Goal: Communication & Community: Ask a question

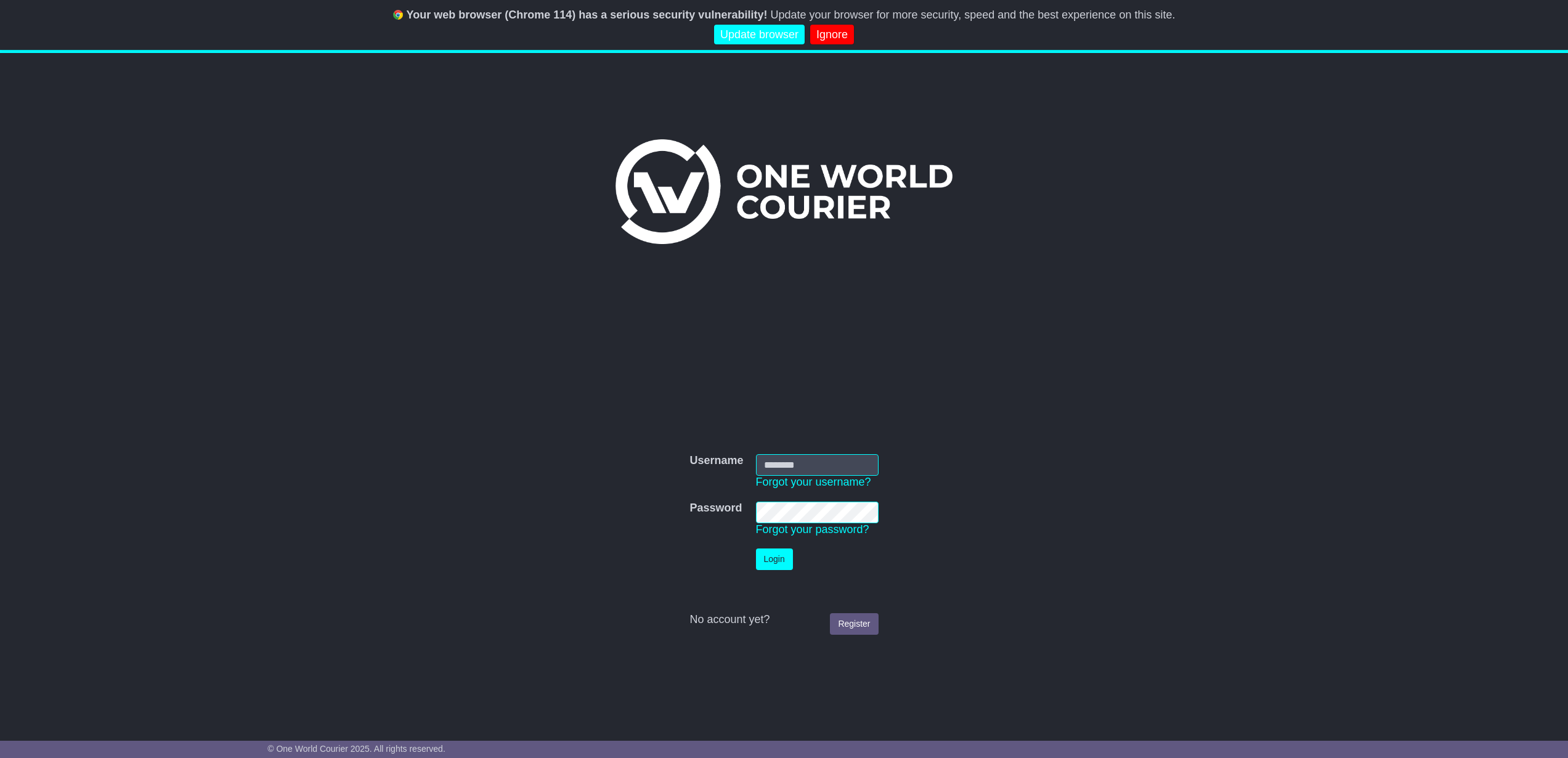
click at [773, 459] on input "Username" at bounding box center [817, 465] width 122 height 21
type input "**********"
click at [770, 551] on button "Login" at bounding box center [774, 559] width 37 height 21
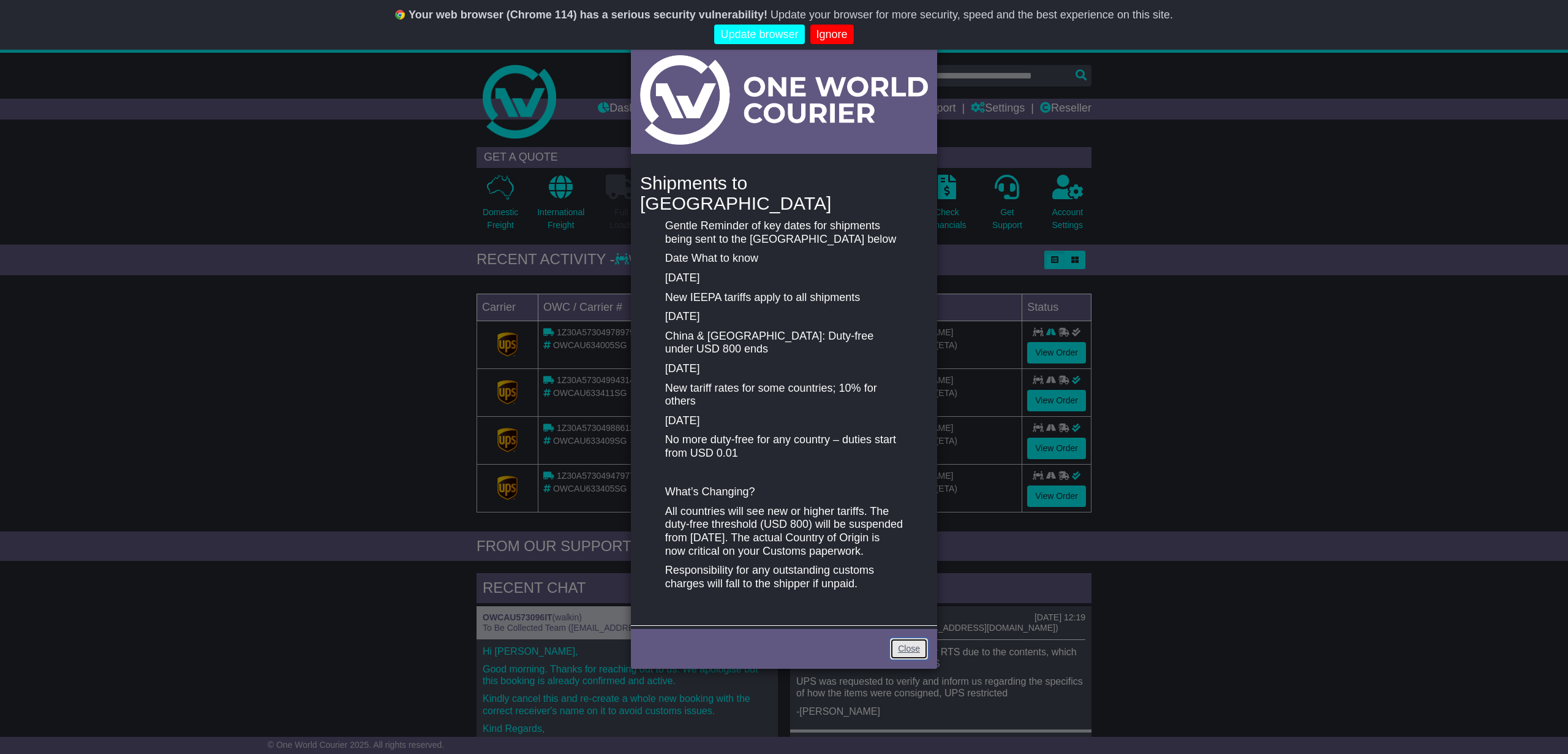
click at [903, 638] on link "Close" at bounding box center [909, 649] width 38 height 21
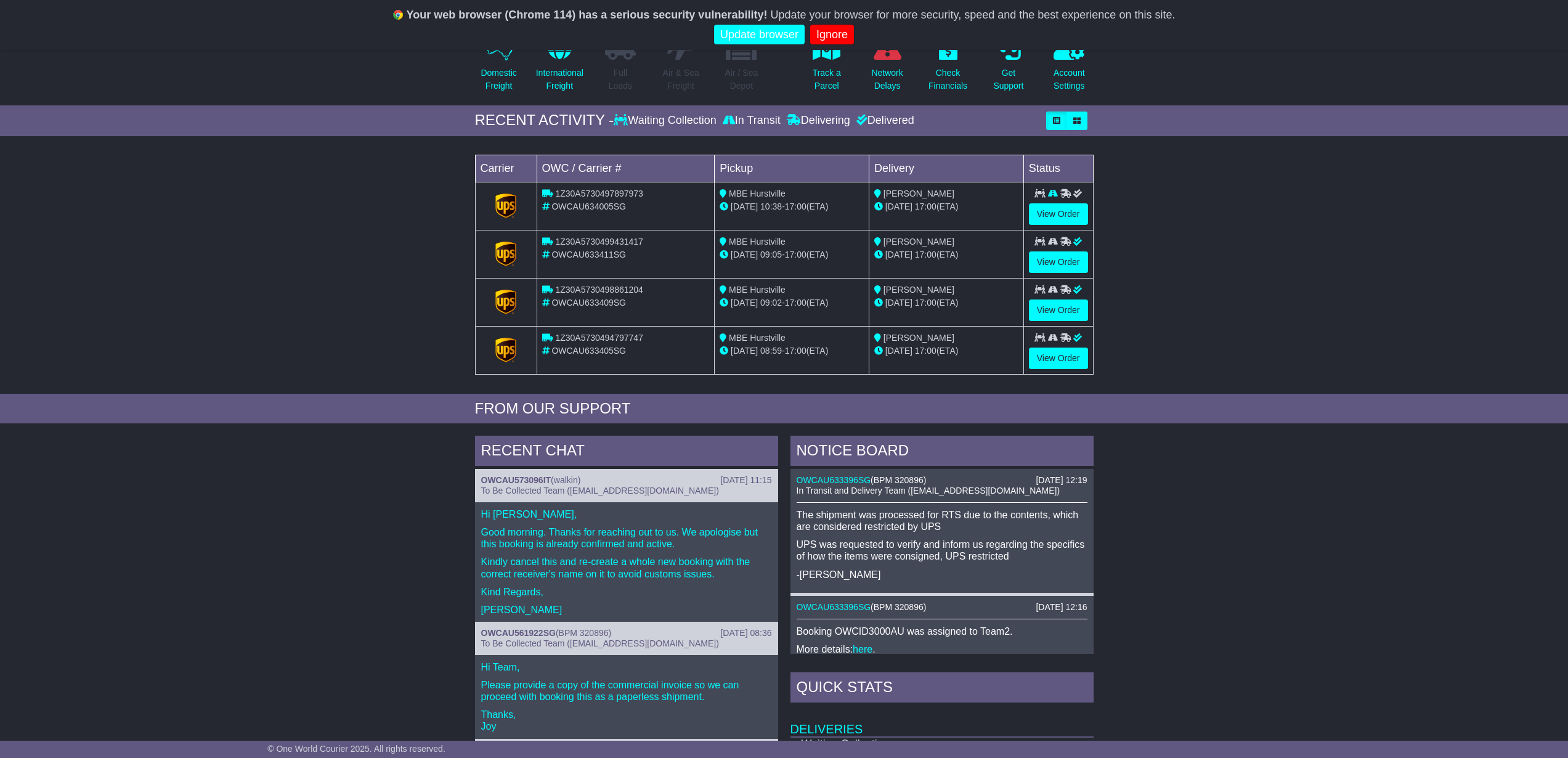
scroll to position [144, 0]
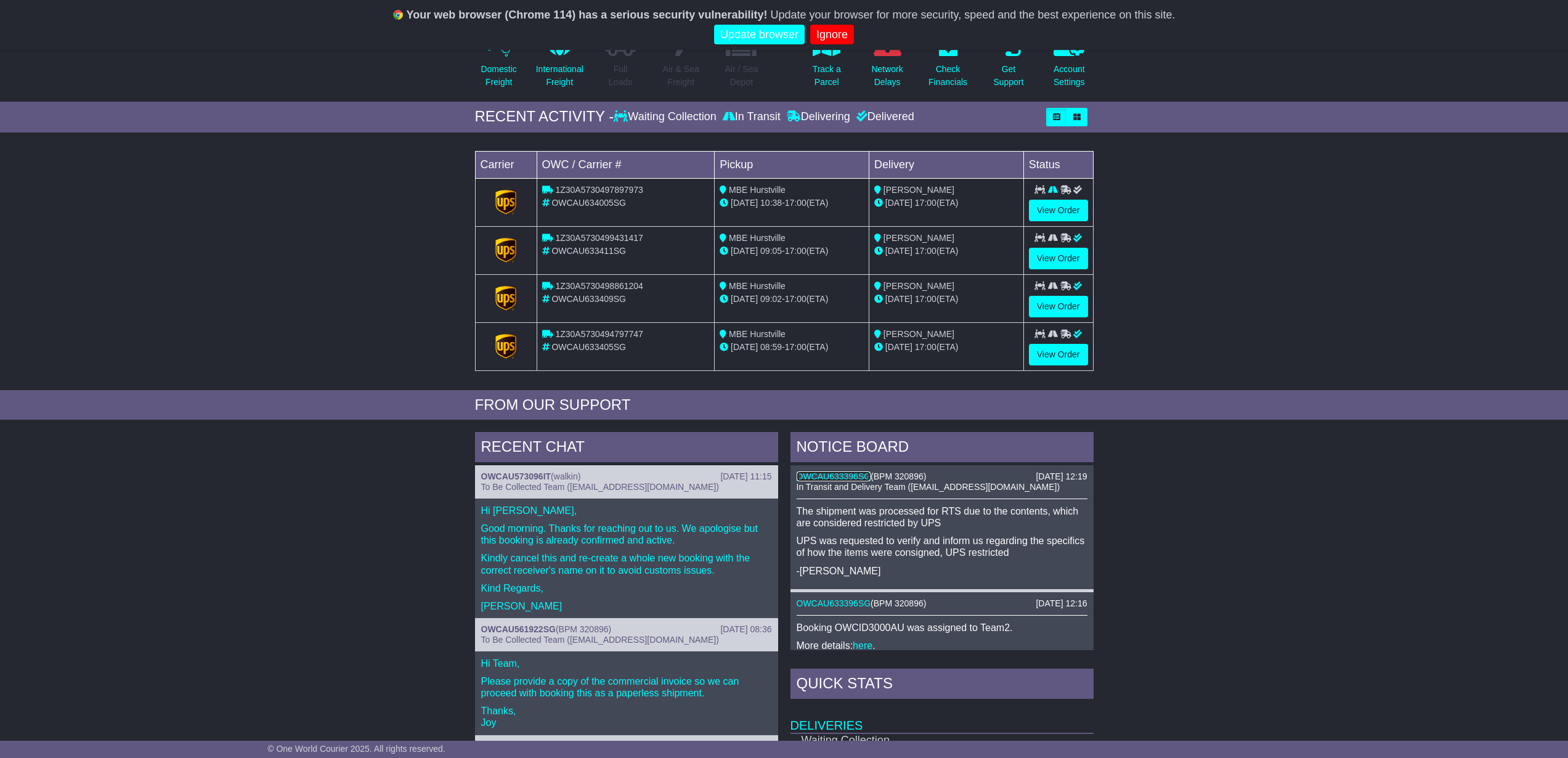
click at [848, 476] on link "OWCAU633396SG" at bounding box center [833, 476] width 74 height 10
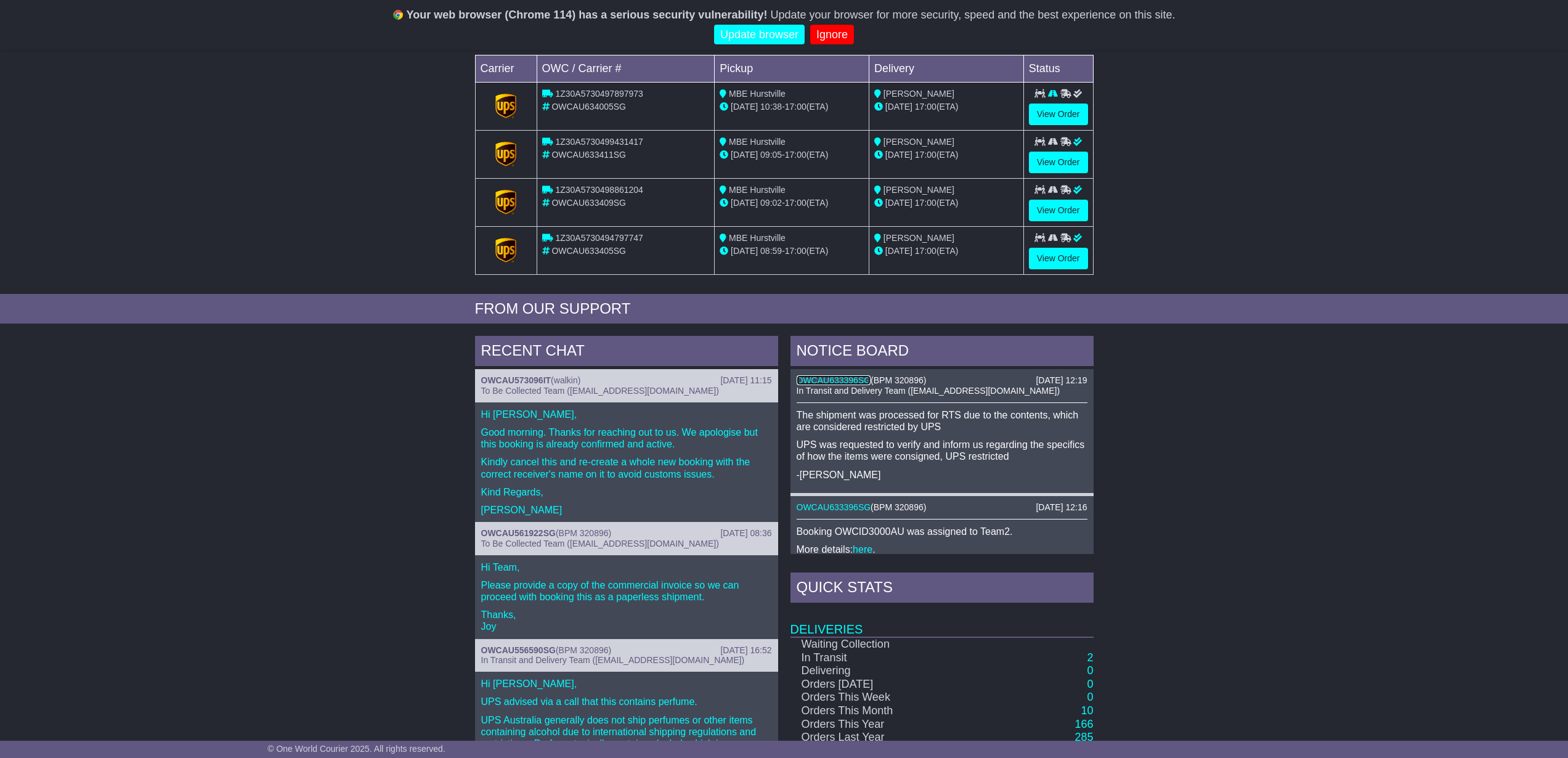
scroll to position [369, 0]
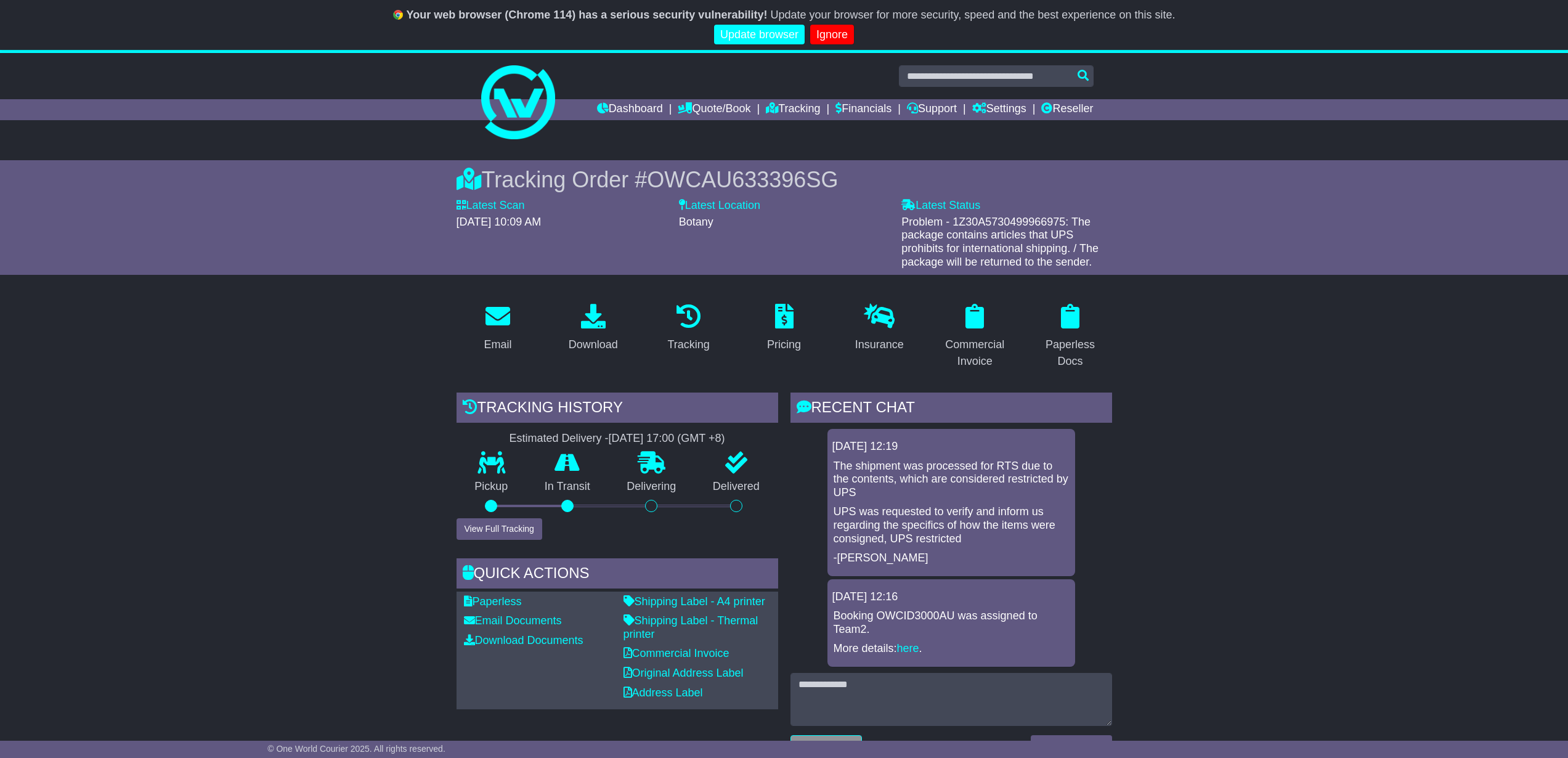
click at [978, 505] on p "UPS was requested to verify and inform us regarding the specifics of how the it…" at bounding box center [951, 525] width 235 height 40
drag, startPoint x: 974, startPoint y: 520, endPoint x: 825, endPoint y: 495, distance: 151.1
click at [825, 495] on div "[DATE] 12:19 The shipment was processed for RTS due to the contents, which are …" at bounding box center [951, 547] width 322 height 238
click at [863, 505] on p "UPS was requested to verify and inform us regarding the specifics of how the it…" at bounding box center [951, 525] width 235 height 40
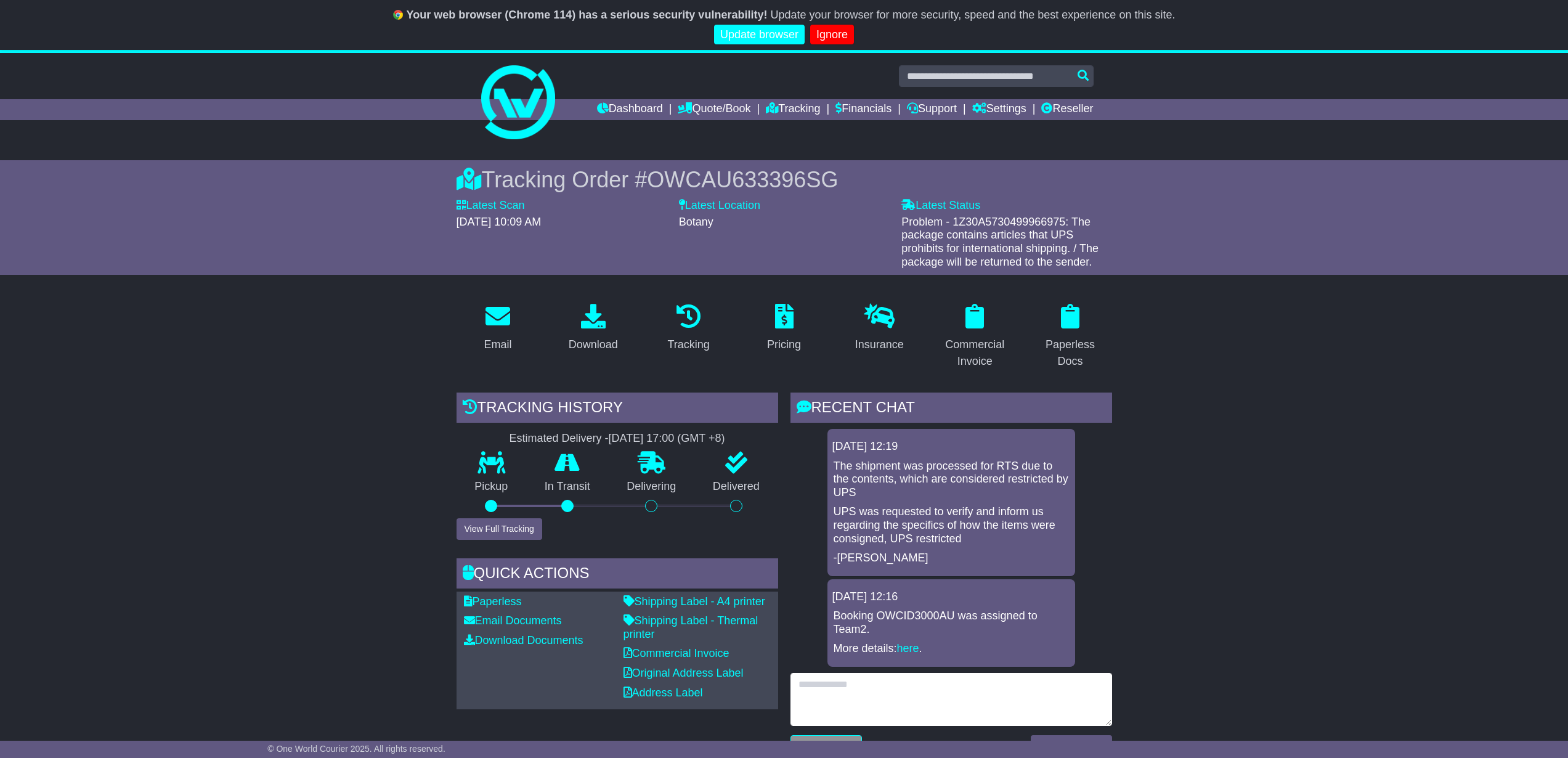
click at [917, 673] on textarea at bounding box center [951, 699] width 322 height 53
type textarea "**********"
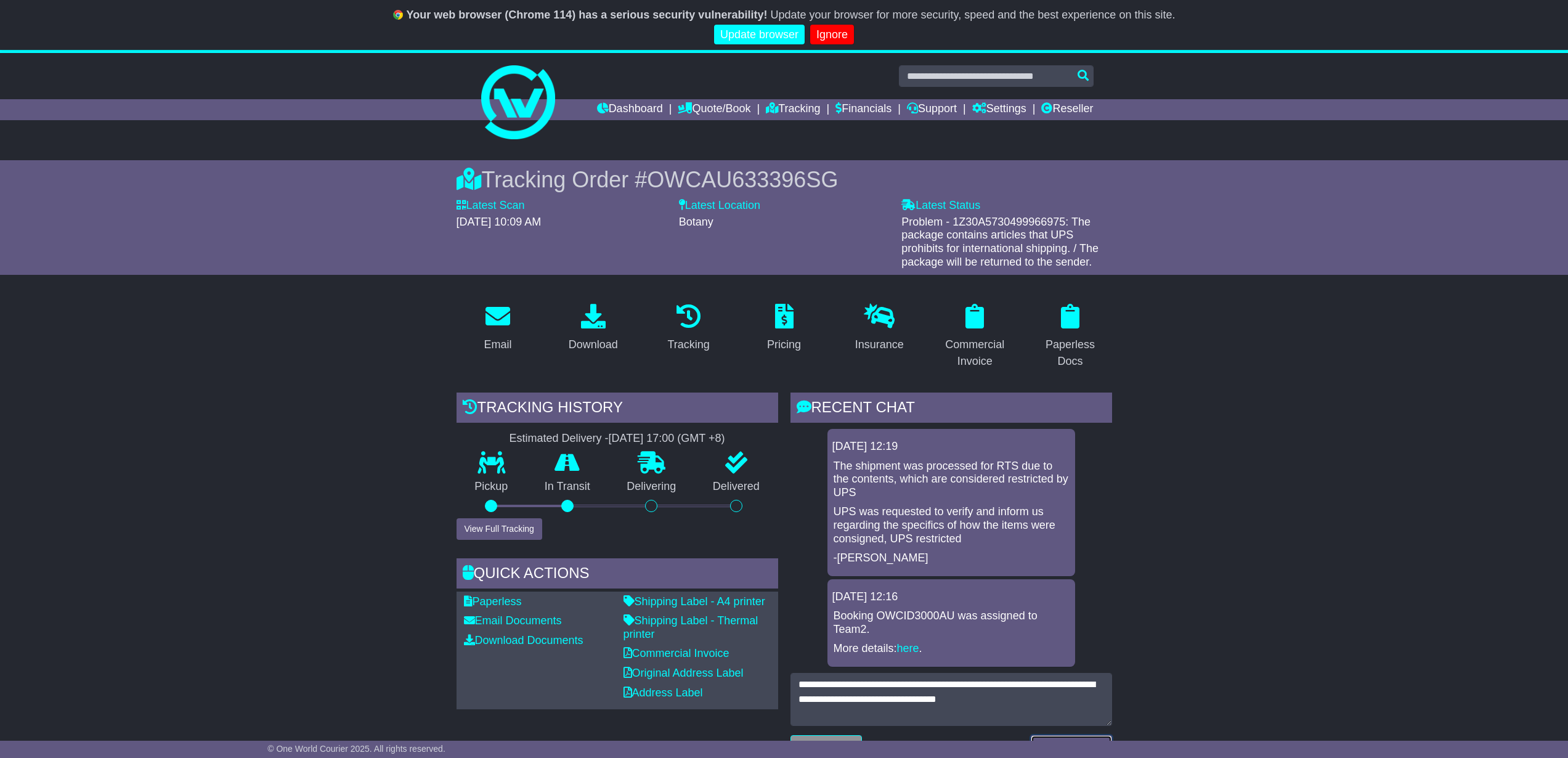
click at [1094, 735] on button "Send a Message" at bounding box center [1070, 746] width 80 height 21
